Goal: Find contact information: Find contact information

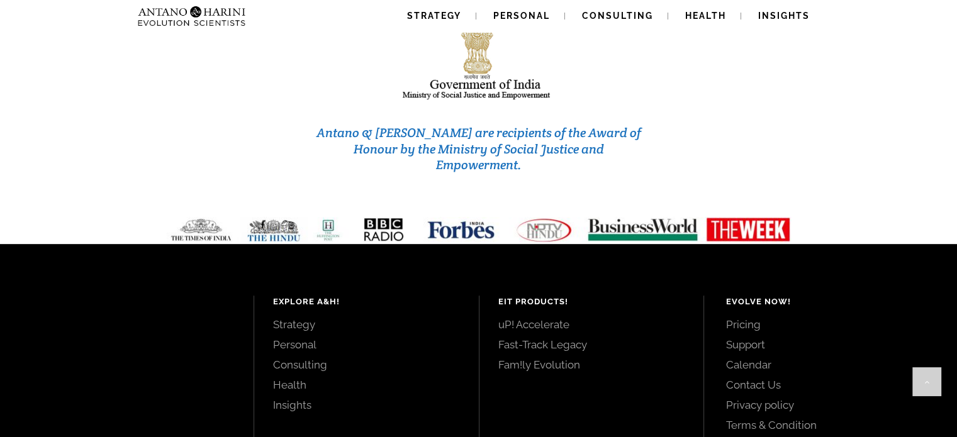
scroll to position [5420, 0]
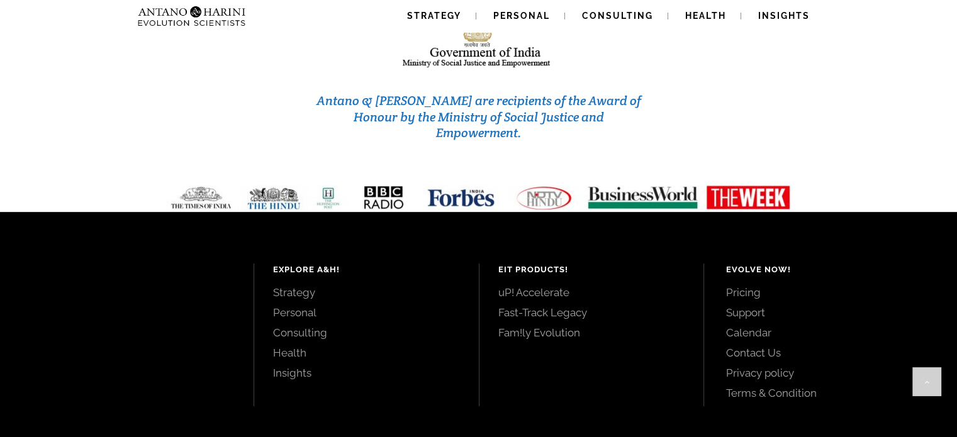
click at [743, 346] on link "Contact Us" at bounding box center [827, 353] width 203 height 14
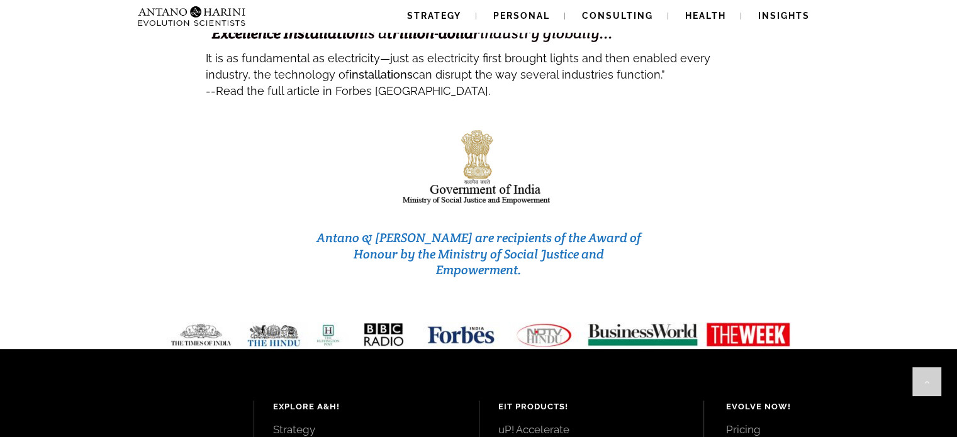
scroll to position [5420, 0]
